Goal: Information Seeking & Learning: Learn about a topic

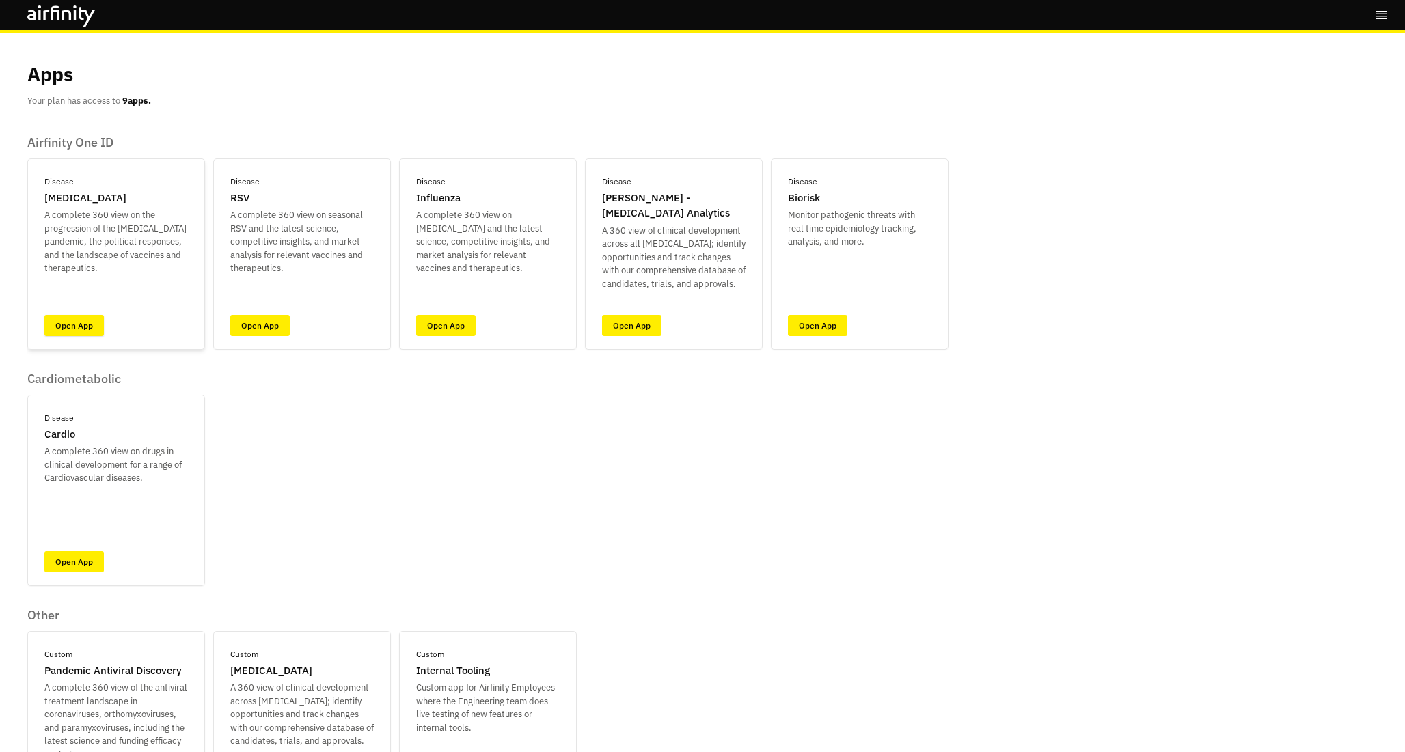
click at [69, 325] on link "Open App" at bounding box center [73, 325] width 59 height 21
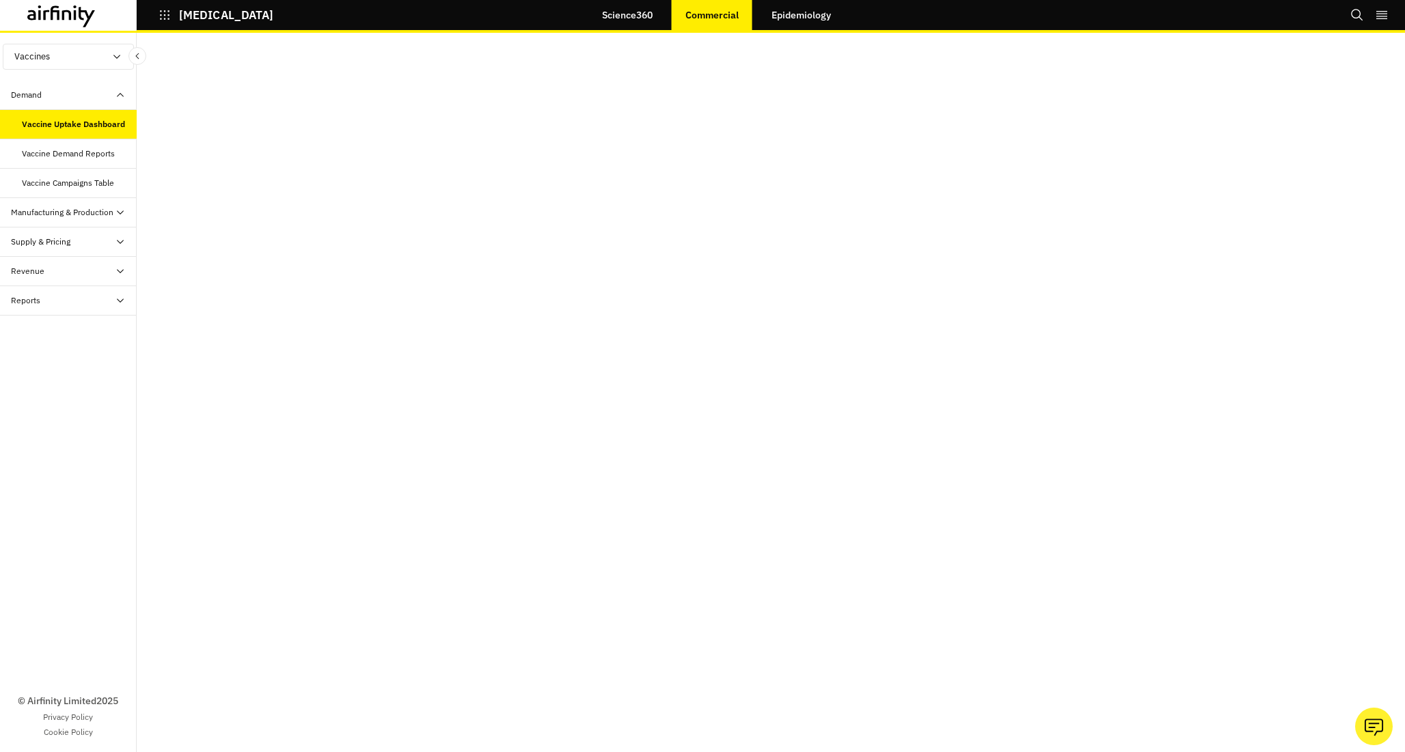
click at [96, 233] on div "Supply & Pricing" at bounding box center [68, 241] width 137 height 29
click at [87, 359] on div "Reports" at bounding box center [74, 359] width 126 height 12
click at [78, 393] on div "Reports" at bounding box center [79, 389] width 115 height 12
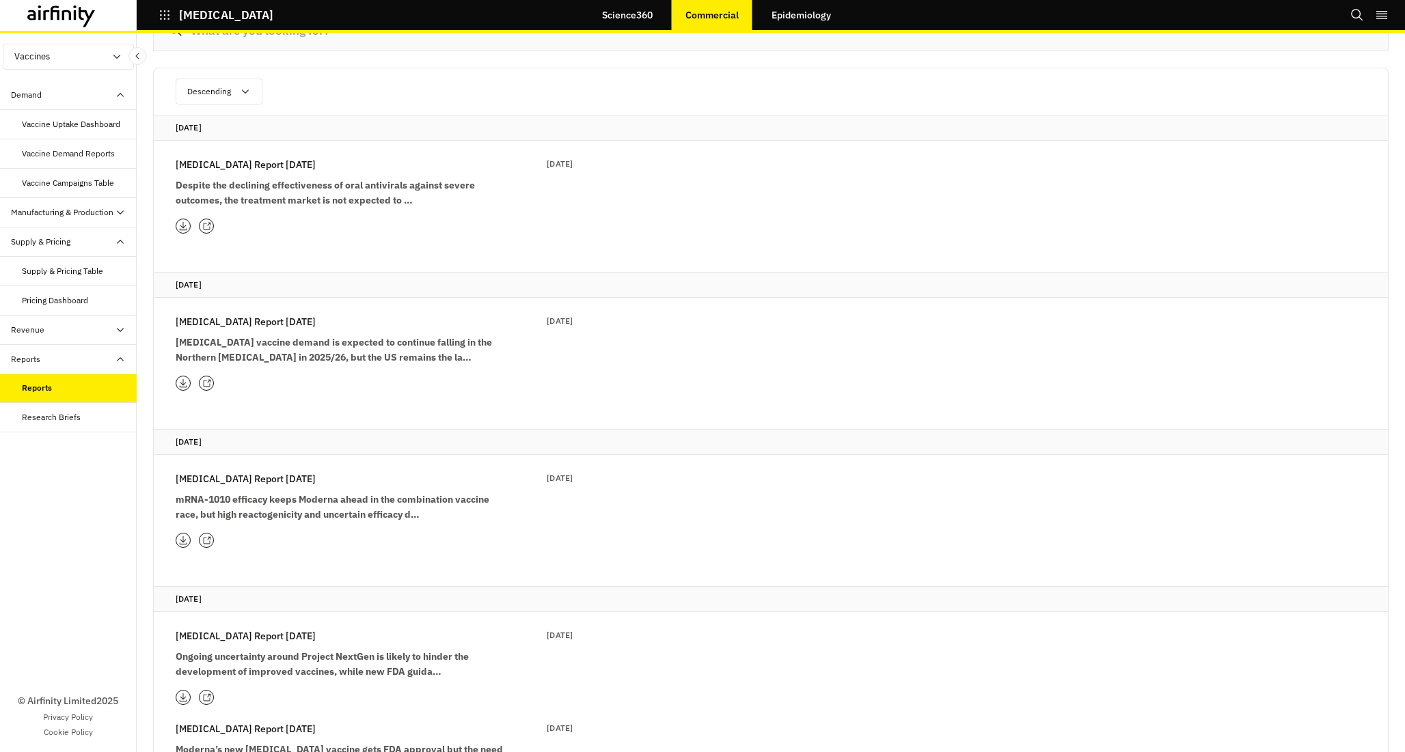
scroll to position [78, 0]
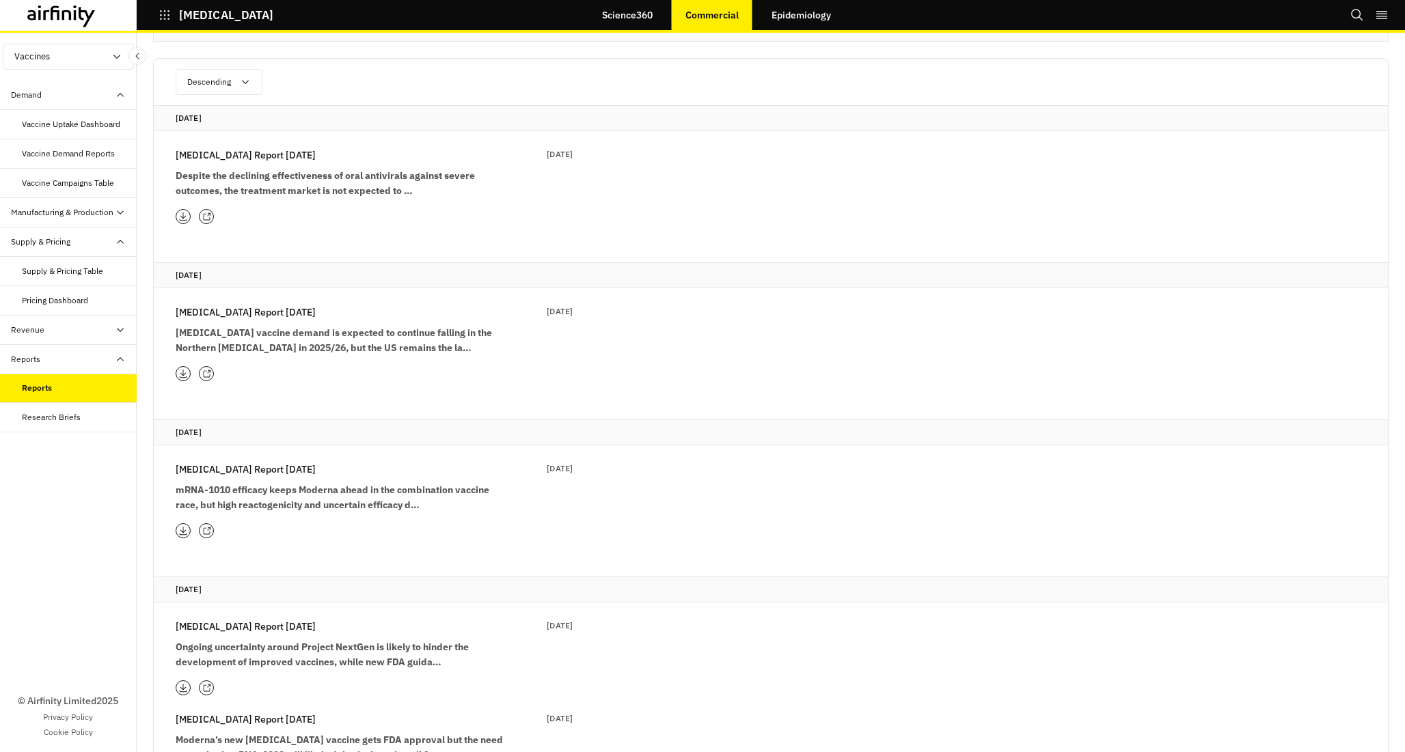
click at [819, 19] on link "Epidemiology" at bounding box center [801, 15] width 87 height 33
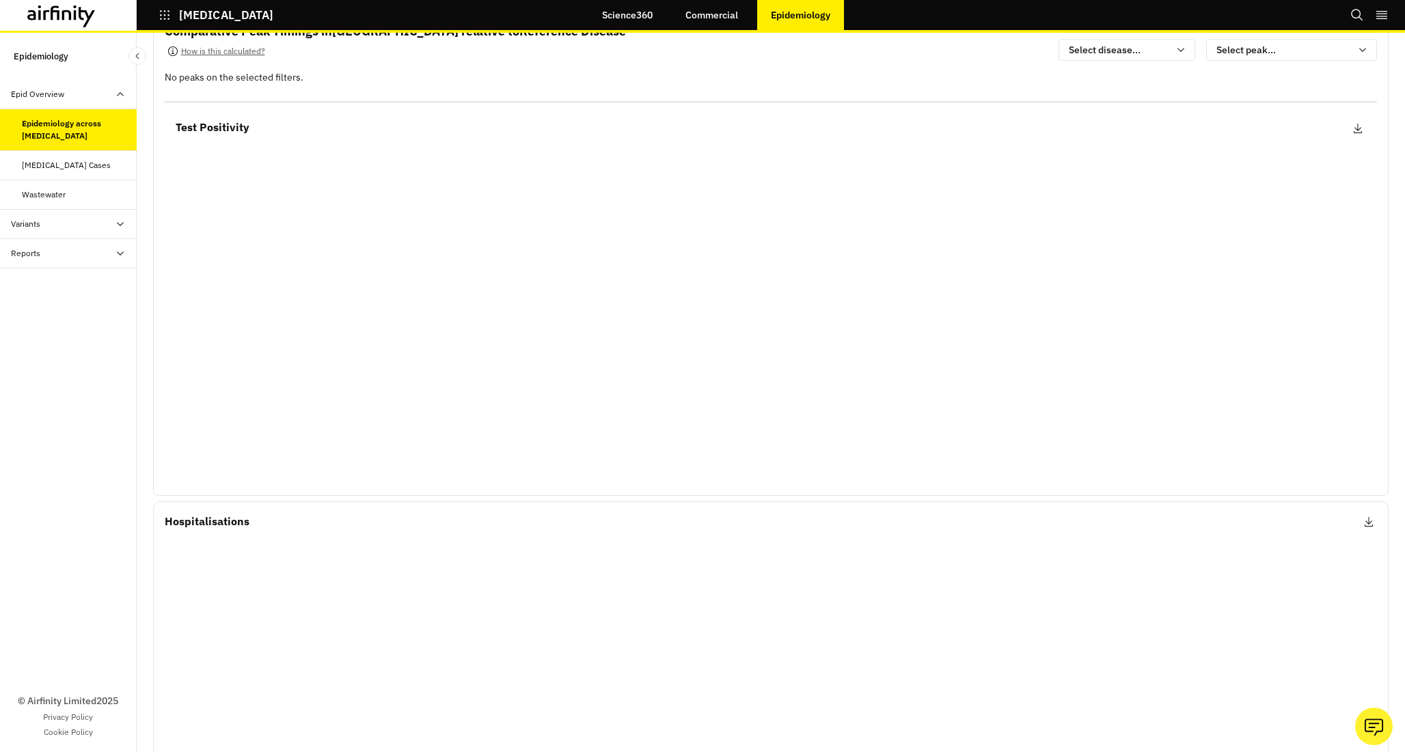
click at [96, 249] on div "Reports" at bounding box center [74, 253] width 126 height 12
click at [85, 281] on div "Reports" at bounding box center [79, 283] width 115 height 12
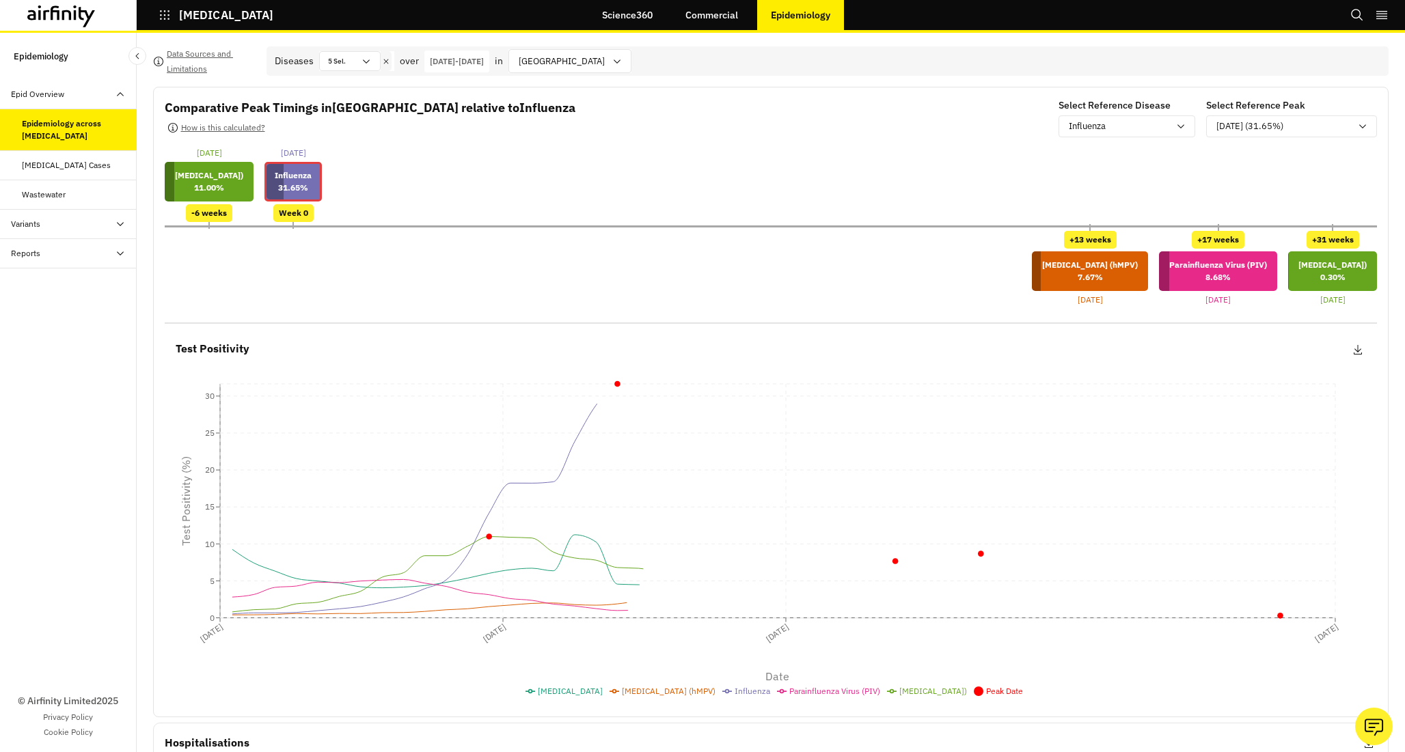
click at [719, 15] on link "Commercial" at bounding box center [712, 15] width 80 height 33
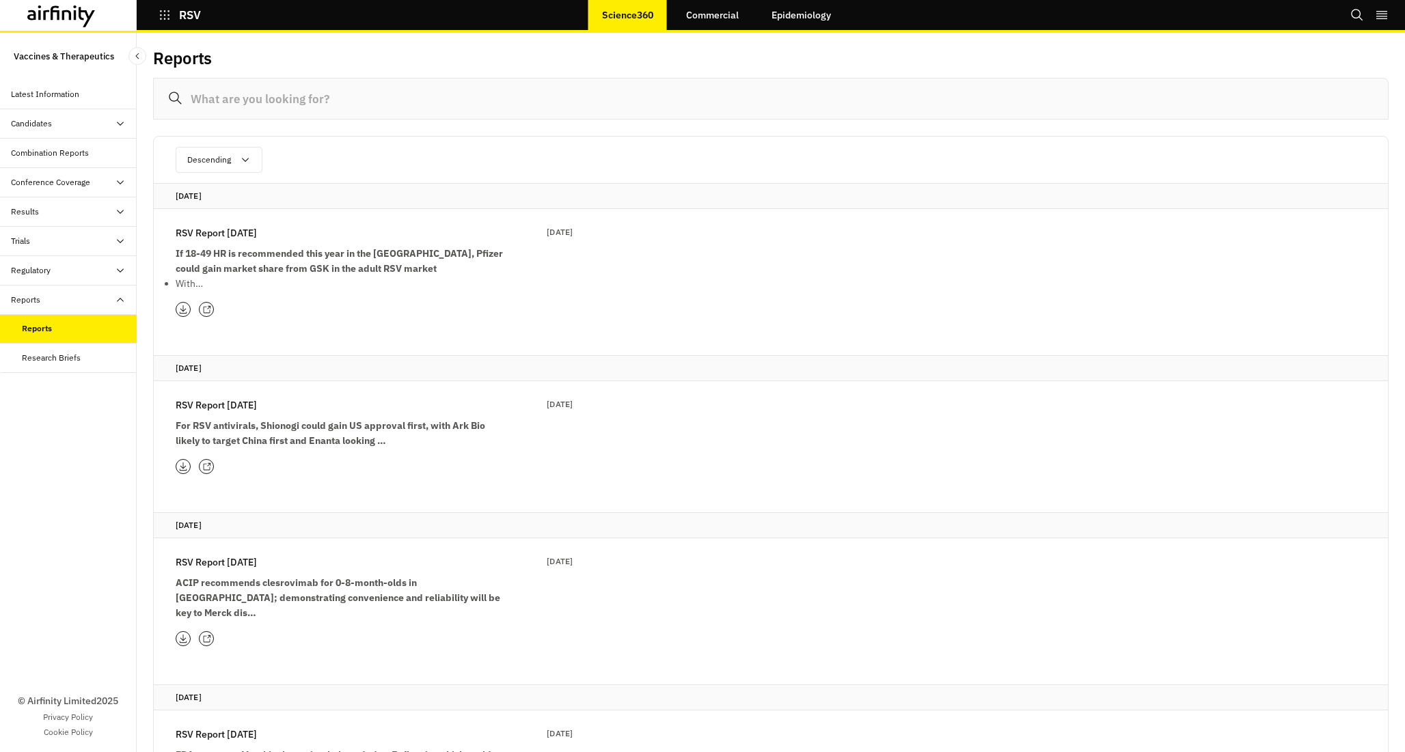
click at [797, 18] on link "Epidemiology" at bounding box center [801, 15] width 87 height 33
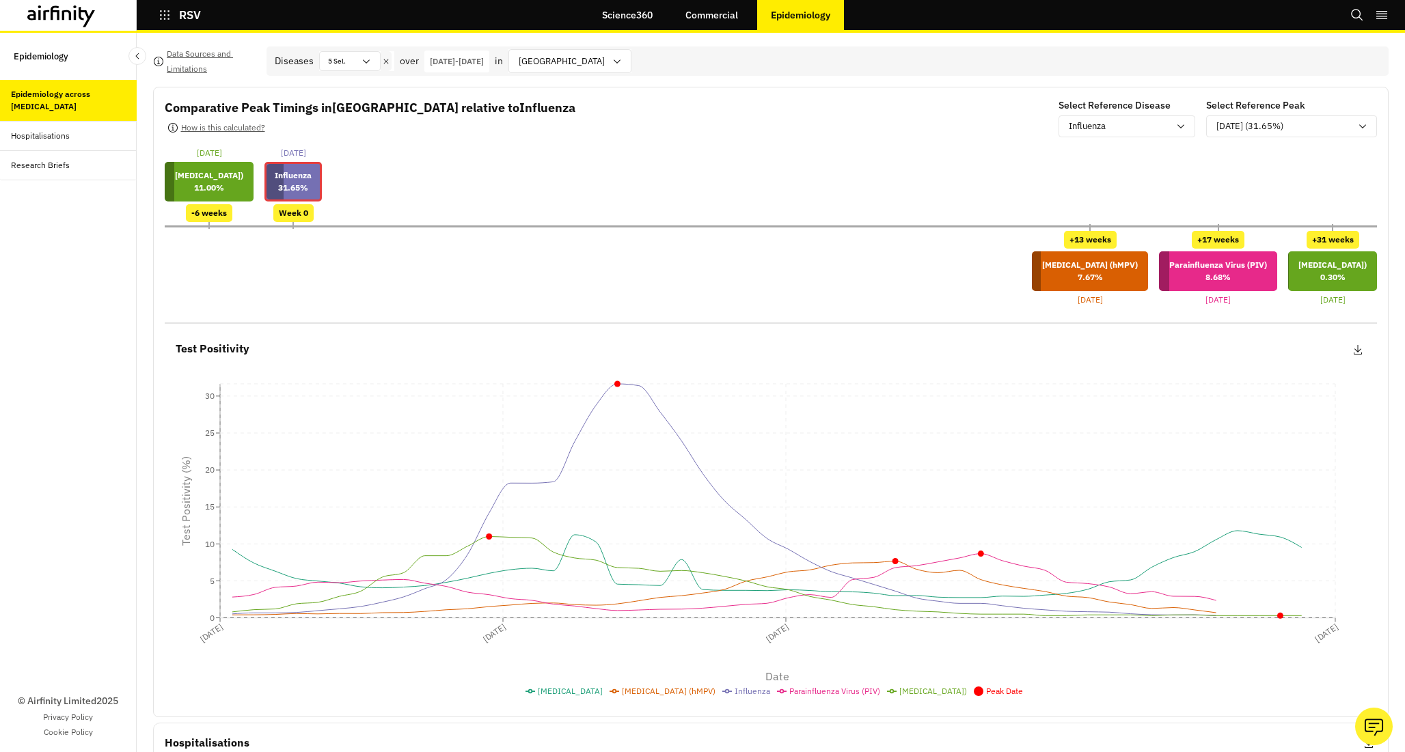
click at [69, 167] on div "Research Briefs" at bounding box center [74, 165] width 126 height 12
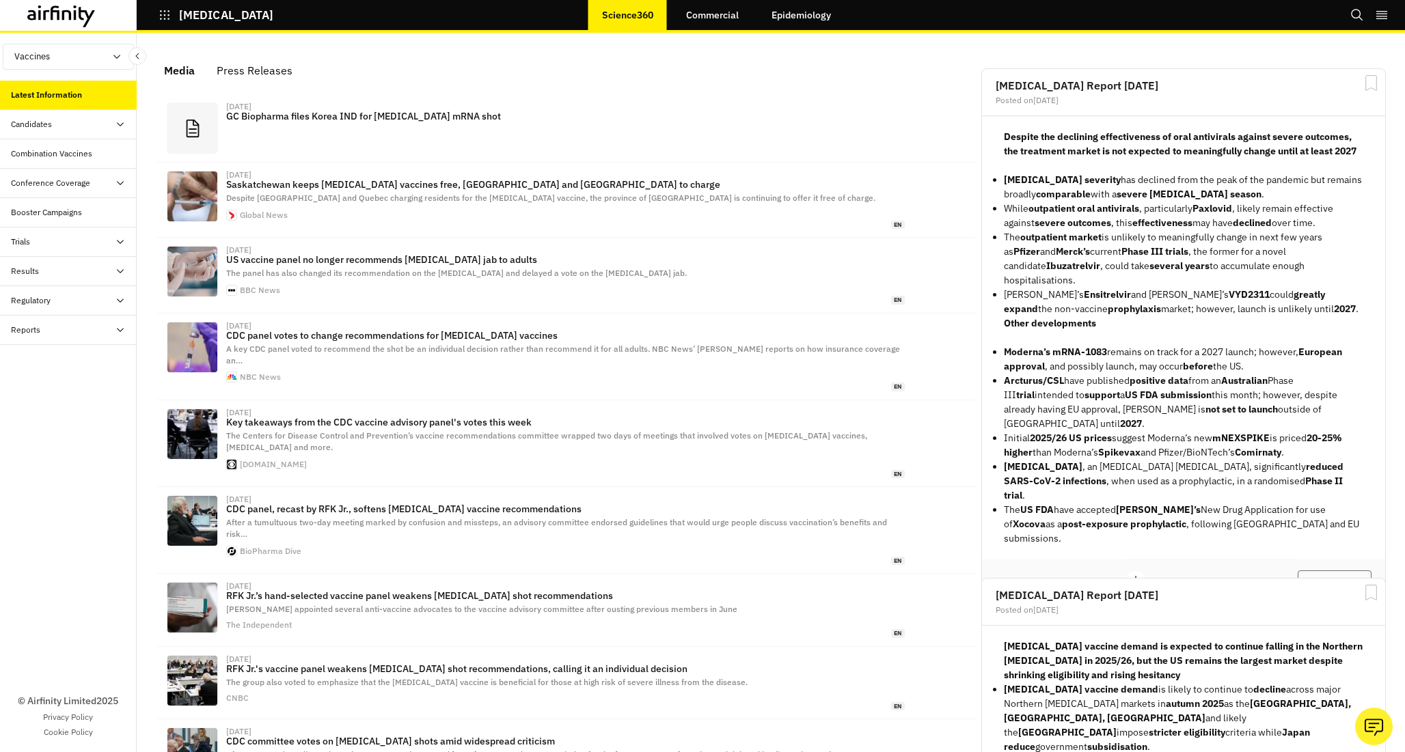
scroll to position [831, 410]
click at [706, 10] on link "Commercial" at bounding box center [712, 15] width 80 height 33
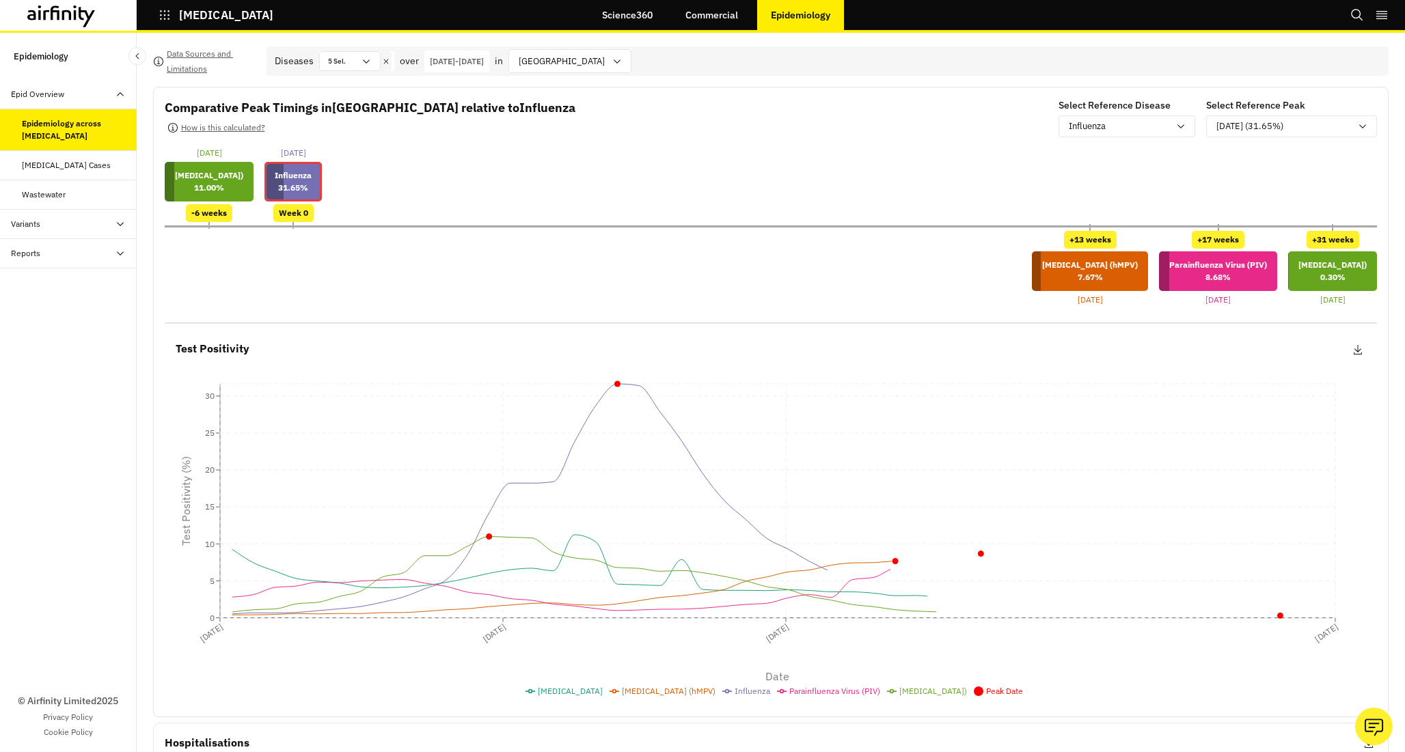
click at [89, 250] on div "Reports" at bounding box center [74, 253] width 126 height 12
click at [66, 285] on div "Reports" at bounding box center [79, 283] width 115 height 12
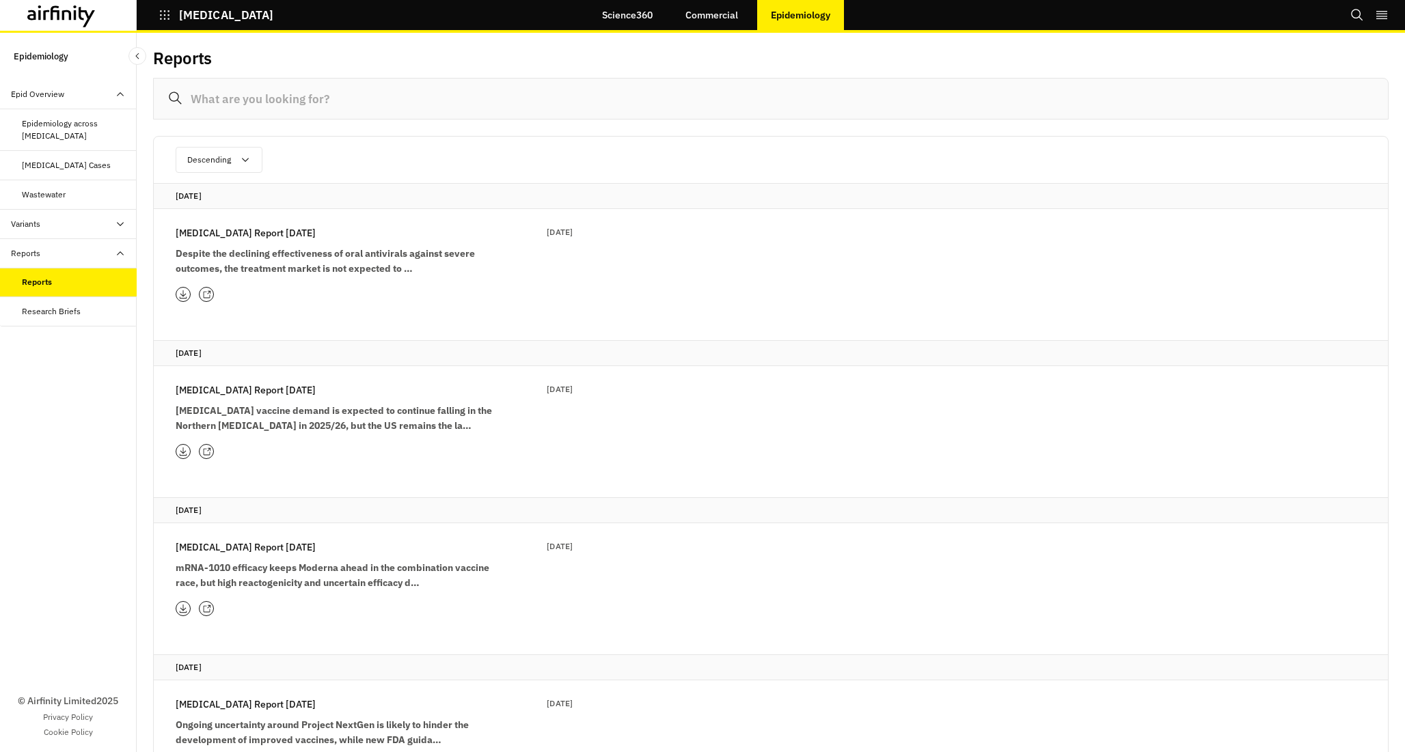
click at [710, 22] on link "Commercial" at bounding box center [712, 15] width 80 height 33
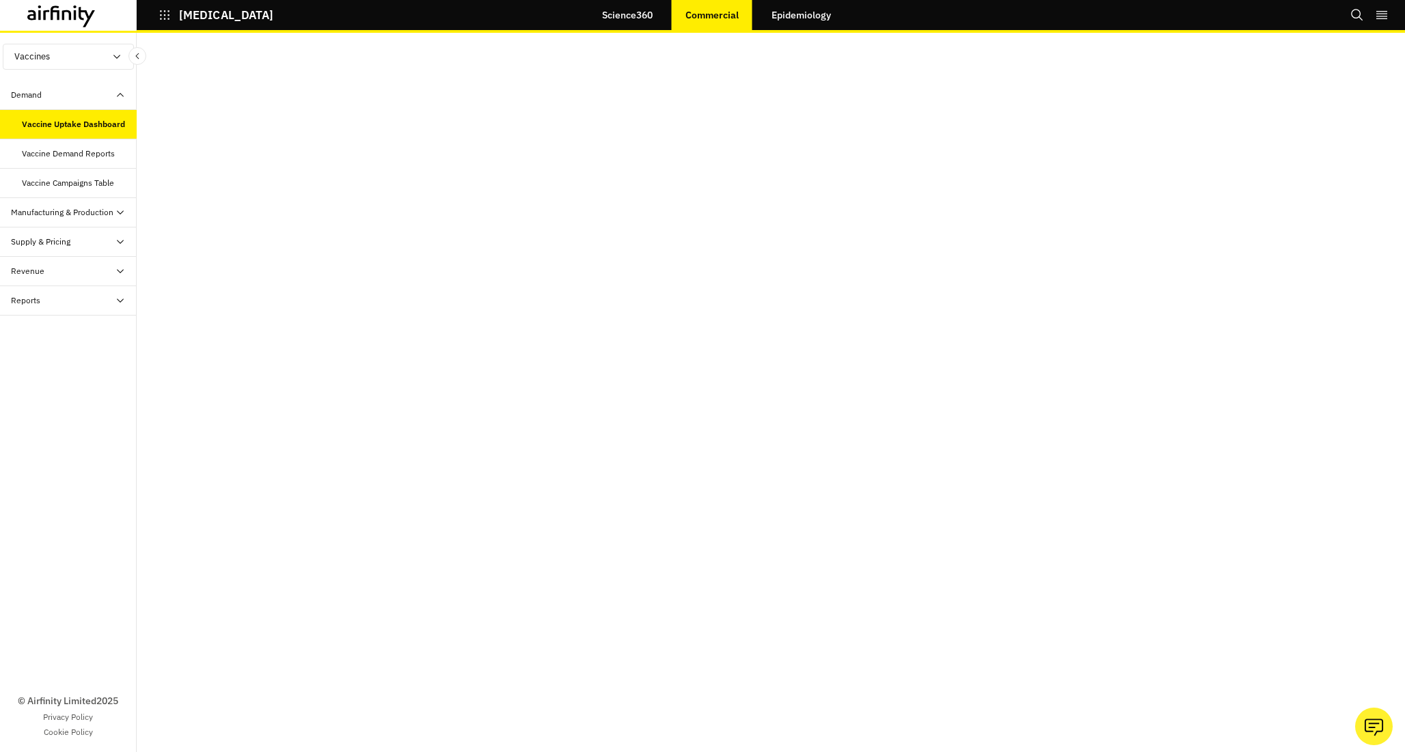
click at [82, 296] on div "Reports" at bounding box center [74, 300] width 126 height 12
click at [77, 331] on div "Reports" at bounding box center [79, 330] width 115 height 12
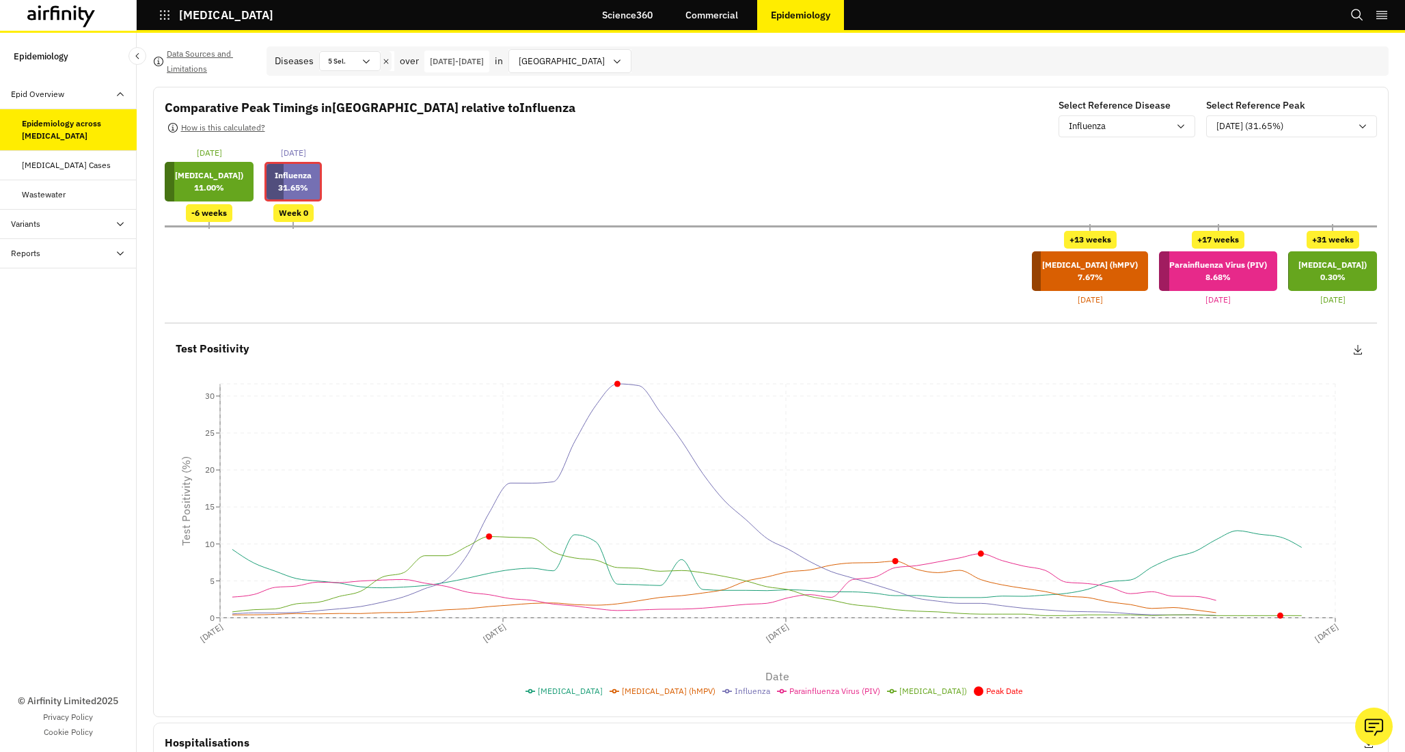
click at [73, 251] on div "Reports" at bounding box center [74, 253] width 126 height 12
click at [58, 290] on div "Reports" at bounding box center [68, 282] width 137 height 29
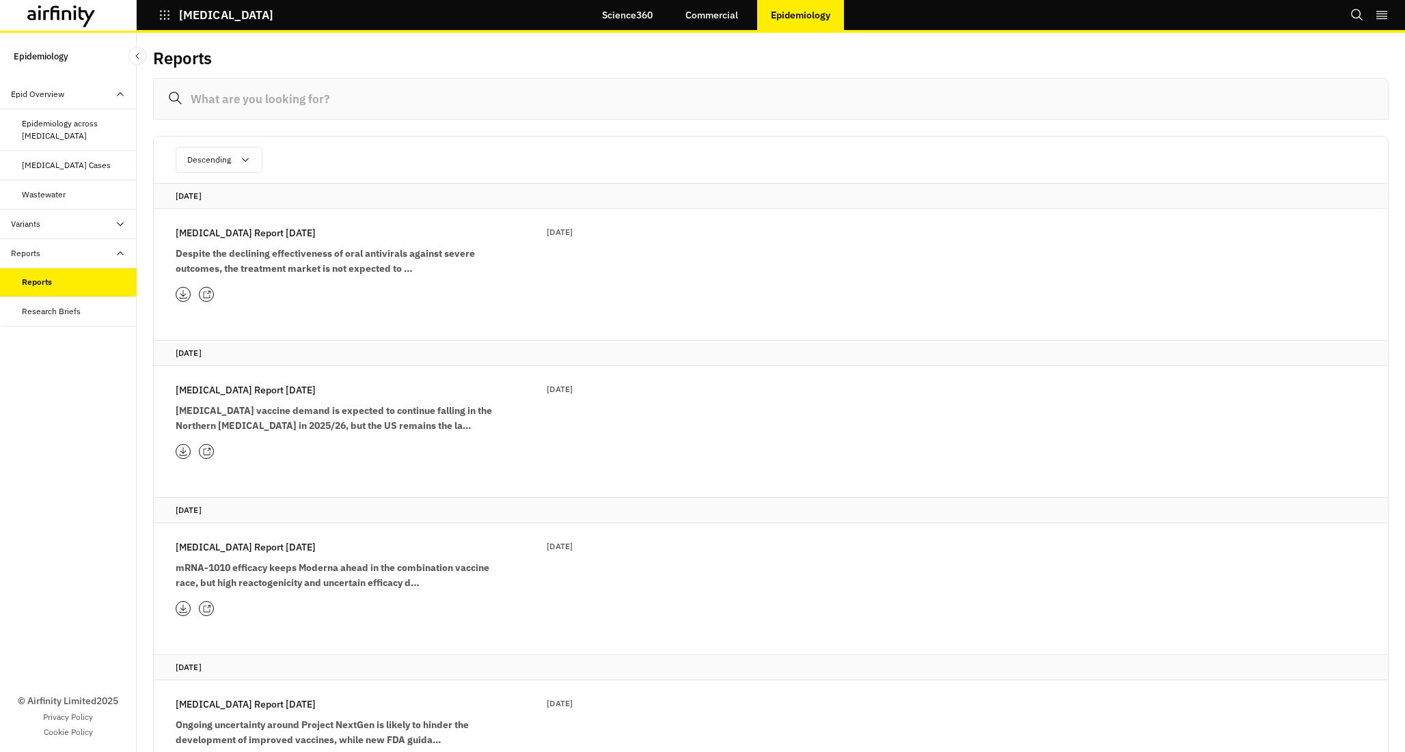
click at [640, 15] on link "Science360" at bounding box center [627, 15] width 78 height 33
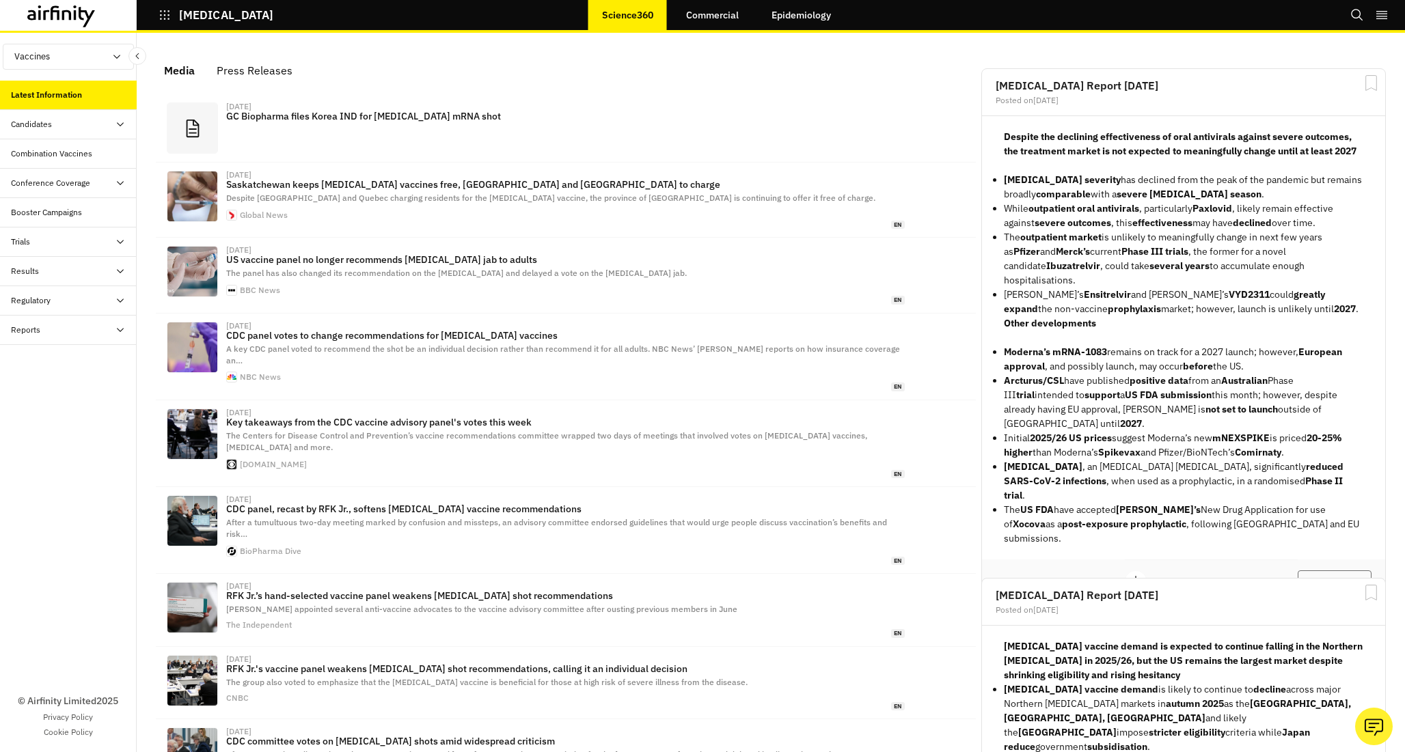
scroll to position [831, 410]
click at [86, 327] on div "Reports" at bounding box center [74, 330] width 126 height 12
click at [74, 359] on div "Reports" at bounding box center [79, 359] width 115 height 12
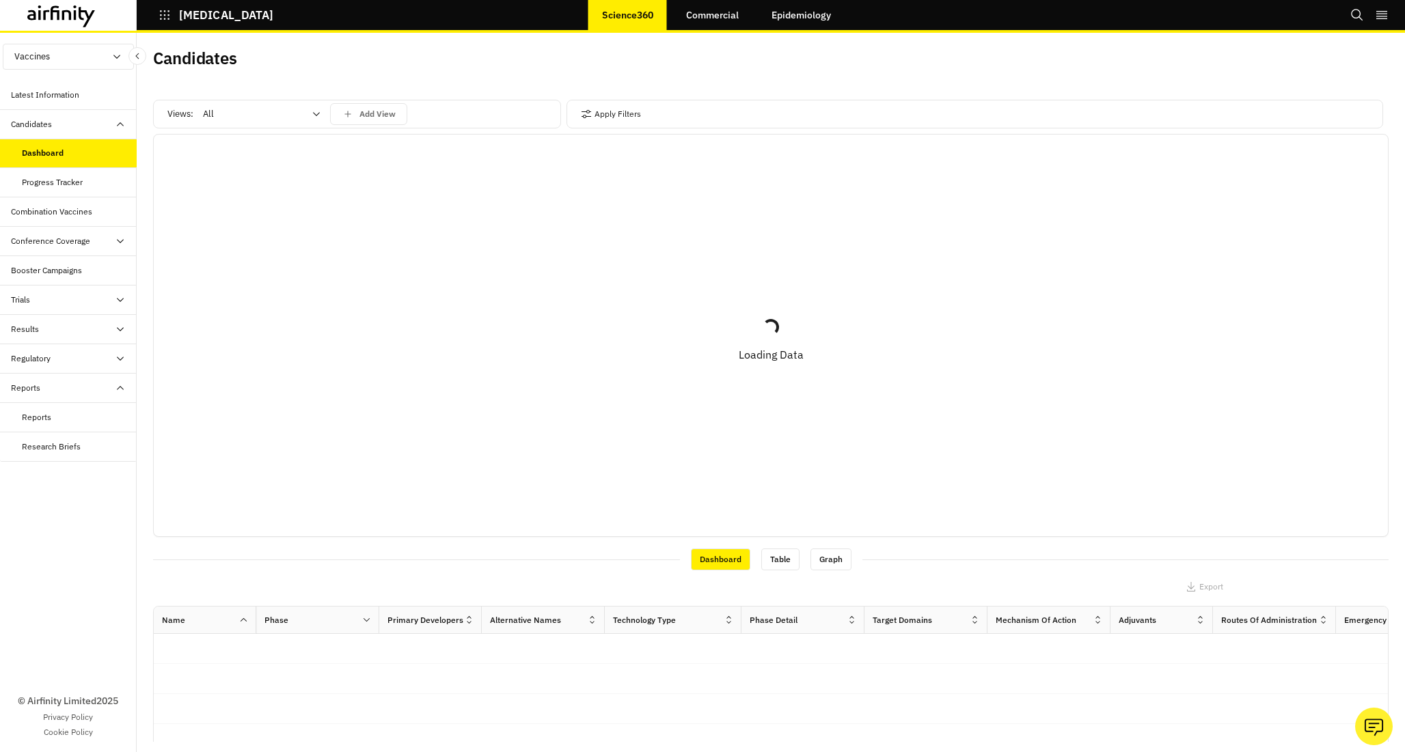
click at [83, 416] on div "Reports" at bounding box center [79, 417] width 115 height 12
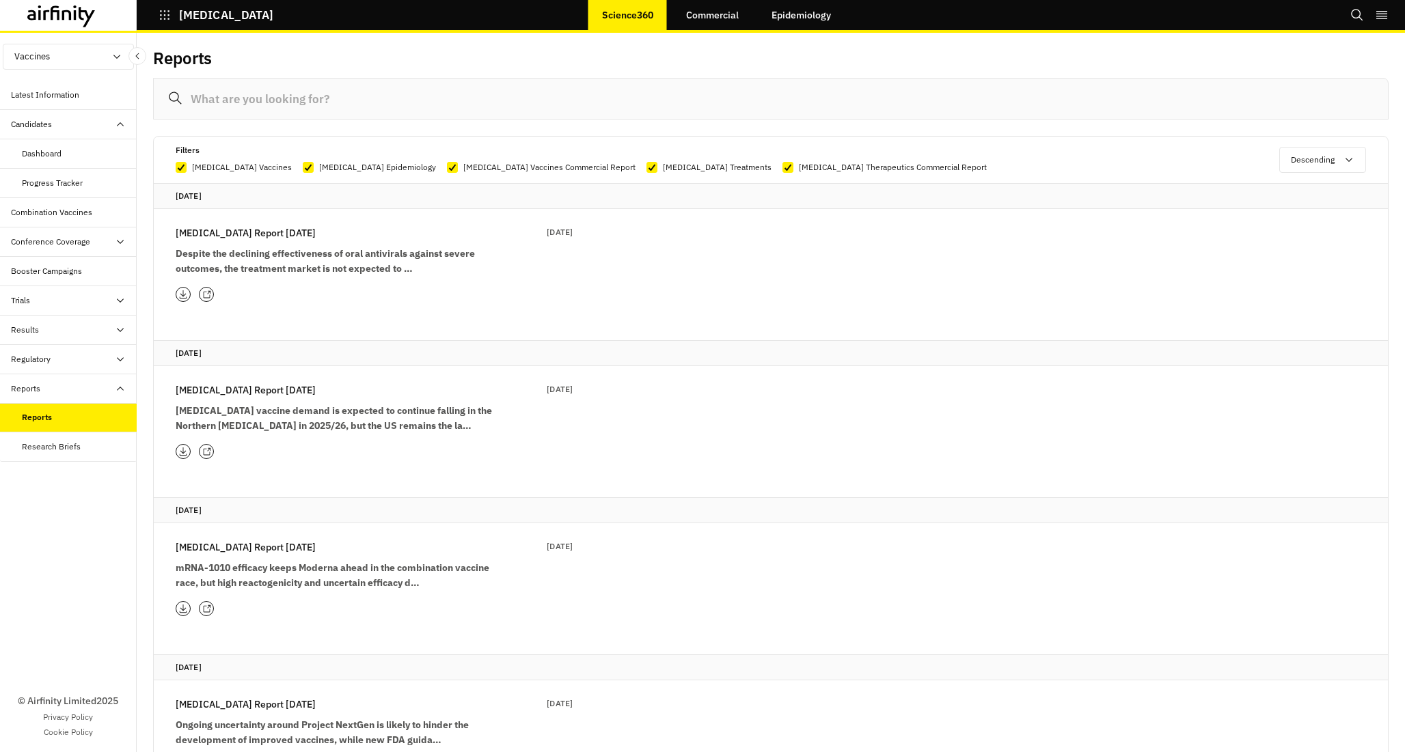
click at [715, 15] on link "Commercial" at bounding box center [712, 15] width 80 height 33
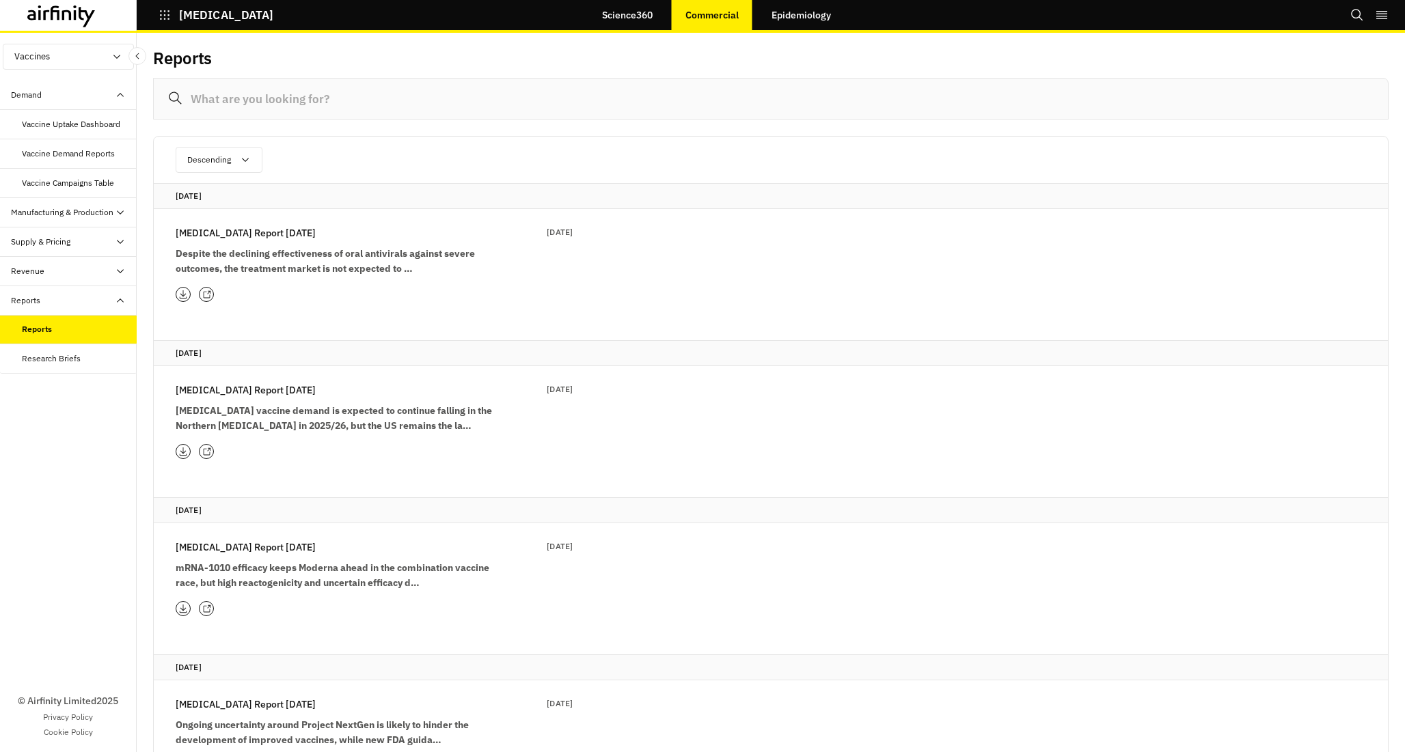
click at [95, 126] on div "Vaccine Uptake Dashboard" at bounding box center [71, 124] width 98 height 12
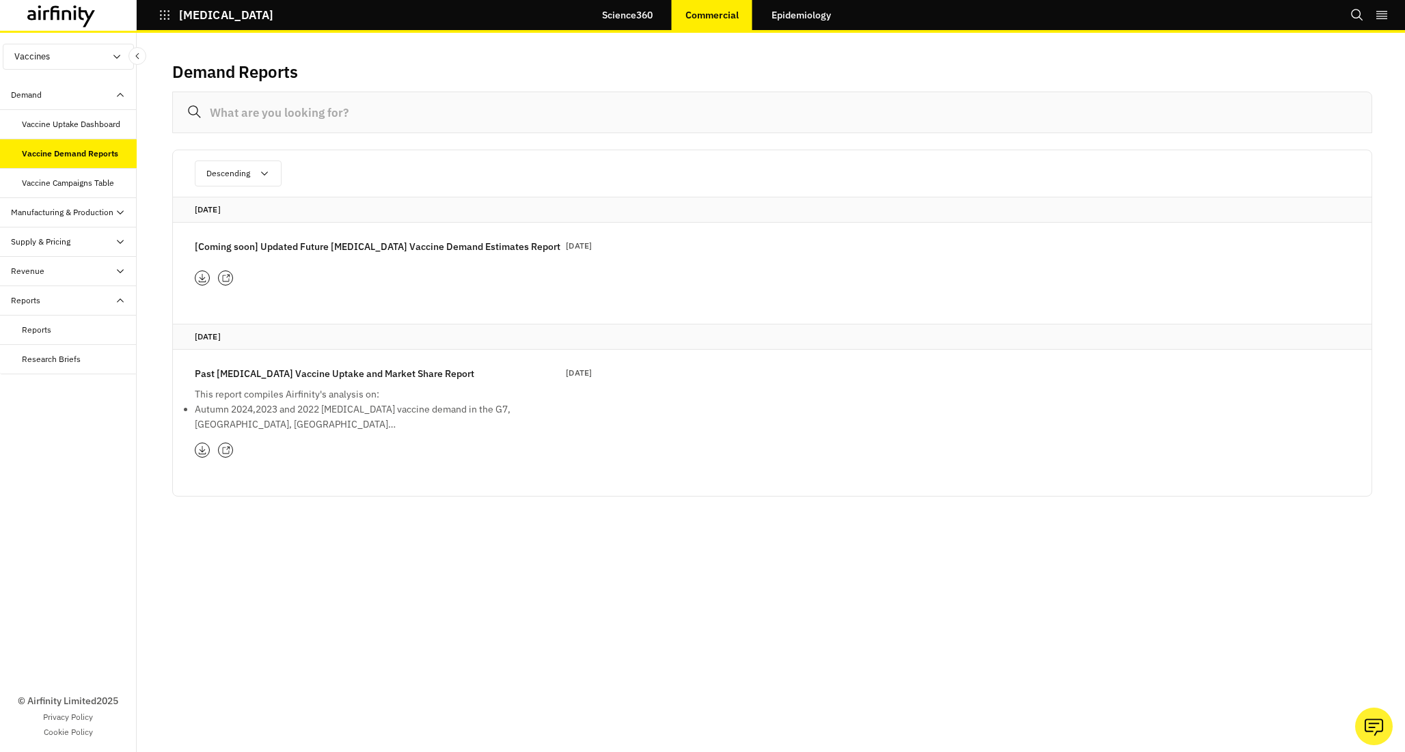
click at [83, 190] on div "Vaccine Campaigns Table" at bounding box center [68, 183] width 137 height 29
